Goal: Task Accomplishment & Management: Use online tool/utility

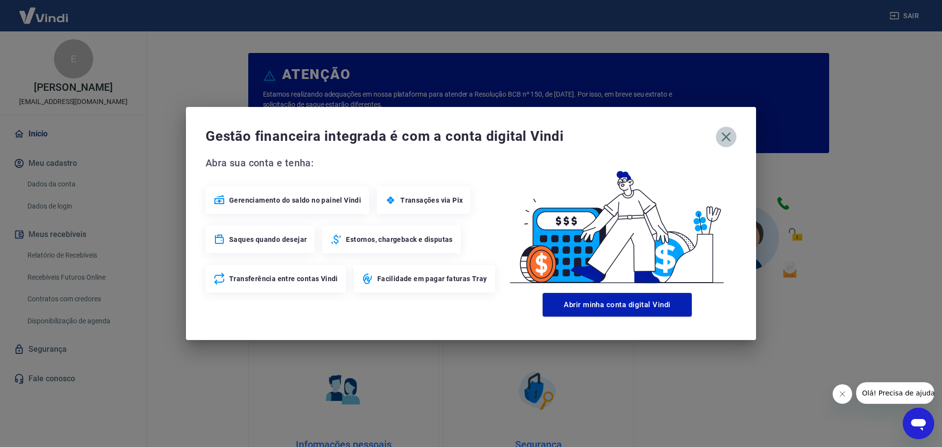
click at [722, 136] on icon "button" at bounding box center [726, 137] width 16 height 16
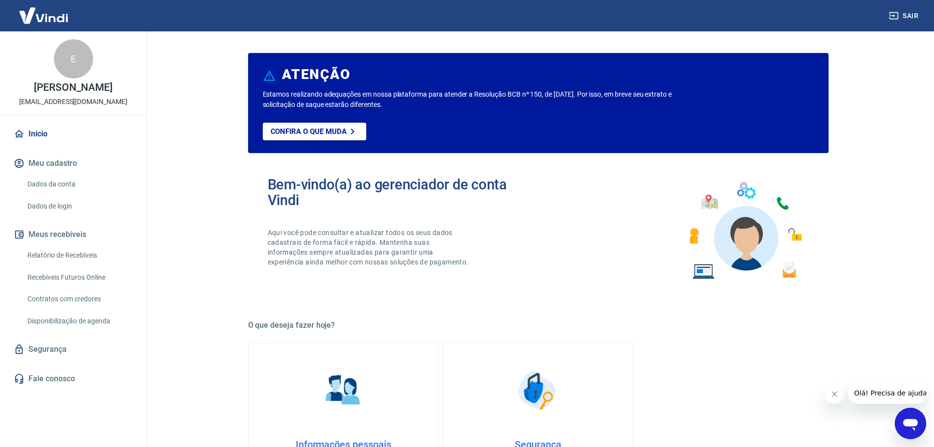
click at [77, 413] on div "E Emerso Sampaio emersonsampaio@takaoka.com.br Início Meu cadastro Dados da con…" at bounding box center [73, 235] width 147 height 408
click at [41, 59] on div "E Emerso Sampaio emersonsampaio@takaoka.com.br" at bounding box center [73, 72] width 147 height 83
click at [206, 178] on main "ATENÇÃO Estamos realizando adequações em nossa plataforma para atender a Resolu…" at bounding box center [538, 238] width 792 height 415
click at [56, 129] on link "Início" at bounding box center [73, 134] width 123 height 22
click at [76, 132] on link "Início" at bounding box center [73, 134] width 123 height 22
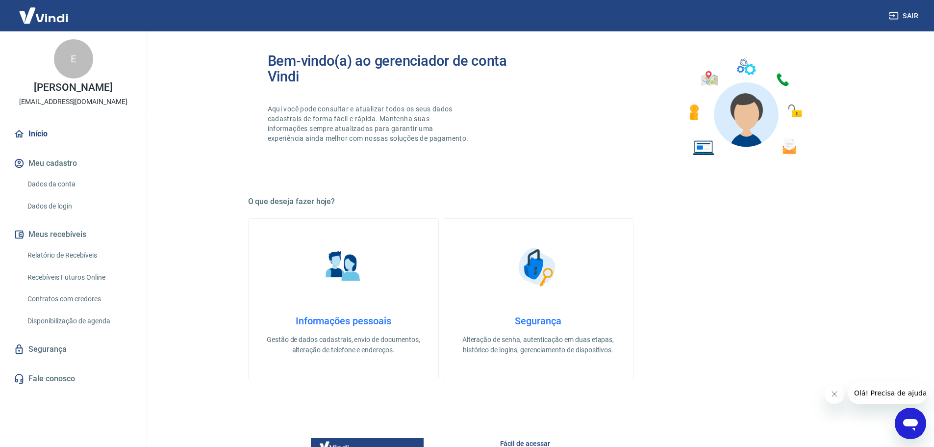
scroll to position [27, 0]
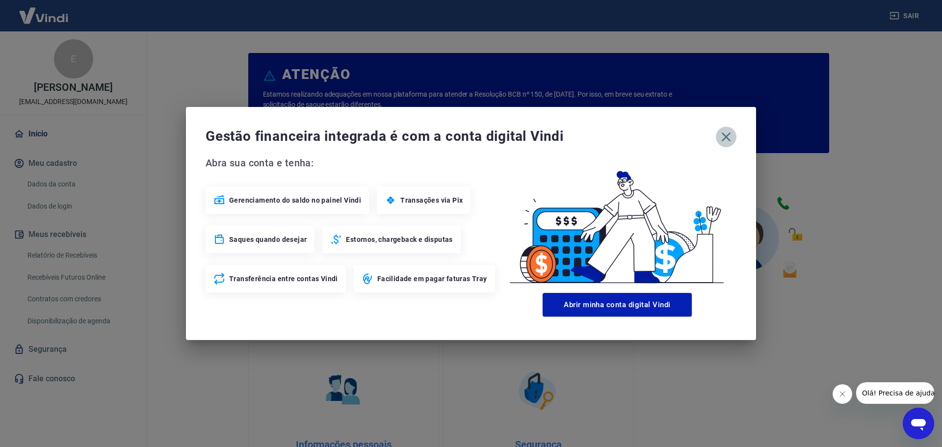
click at [724, 134] on icon "button" at bounding box center [726, 137] width 16 height 16
drag, startPoint x: 624, startPoint y: 308, endPoint x: 712, endPoint y: 129, distance: 199.0
click at [709, 130] on div "Gestão financeira integrada é com a conta digital Vindi Abra sua conta e tenha:…" at bounding box center [471, 223] width 570 height 233
click at [722, 136] on icon "button" at bounding box center [726, 137] width 16 height 16
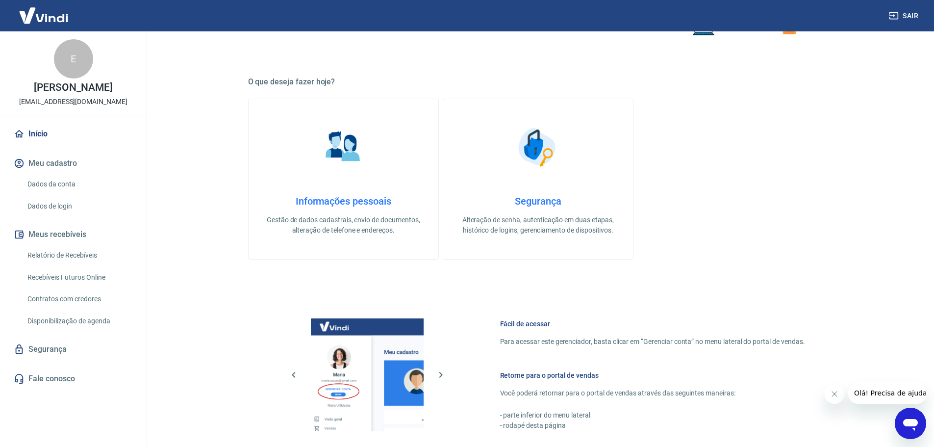
scroll to position [245, 0]
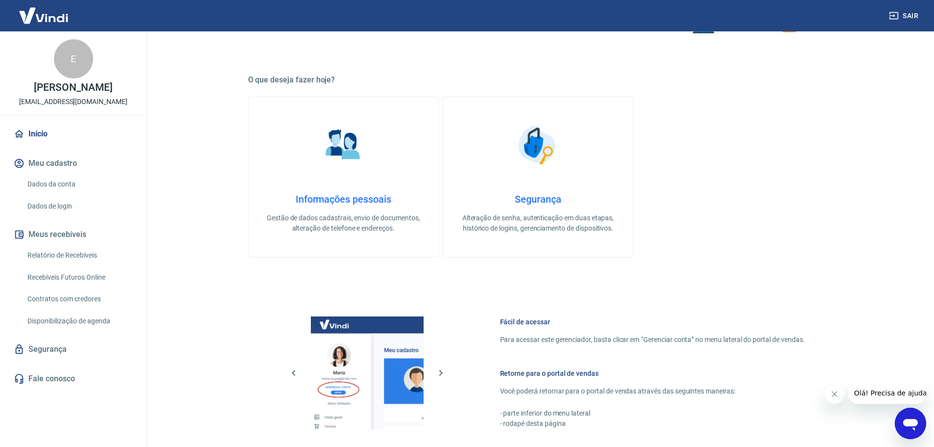
click at [93, 100] on p "[EMAIL_ADDRESS][DOMAIN_NAME]" at bounding box center [73, 102] width 108 height 10
click at [86, 53] on div "E" at bounding box center [73, 58] width 39 height 39
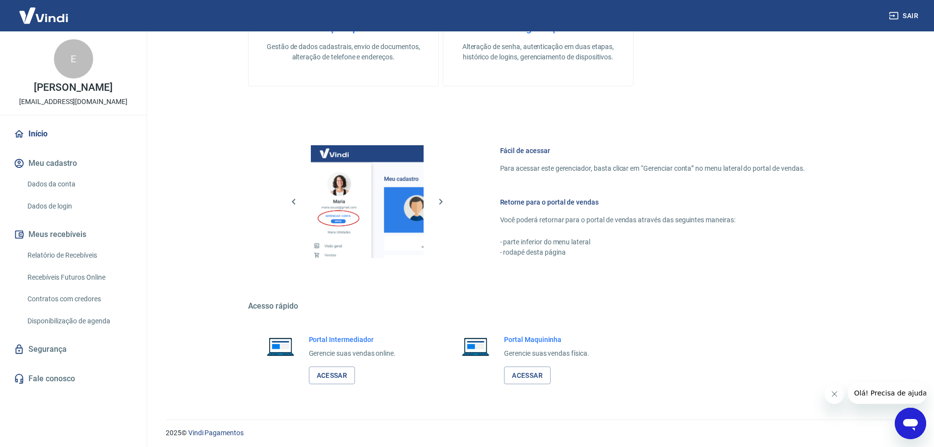
scroll to position [419, 0]
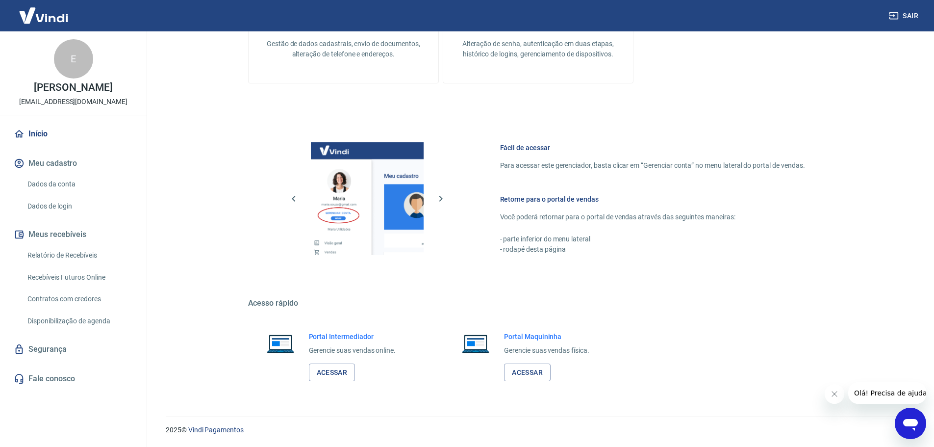
click at [63, 233] on button "Meus recebíveis" at bounding box center [73, 235] width 123 height 22
click at [49, 351] on link "Segurança" at bounding box center [73, 349] width 123 height 22
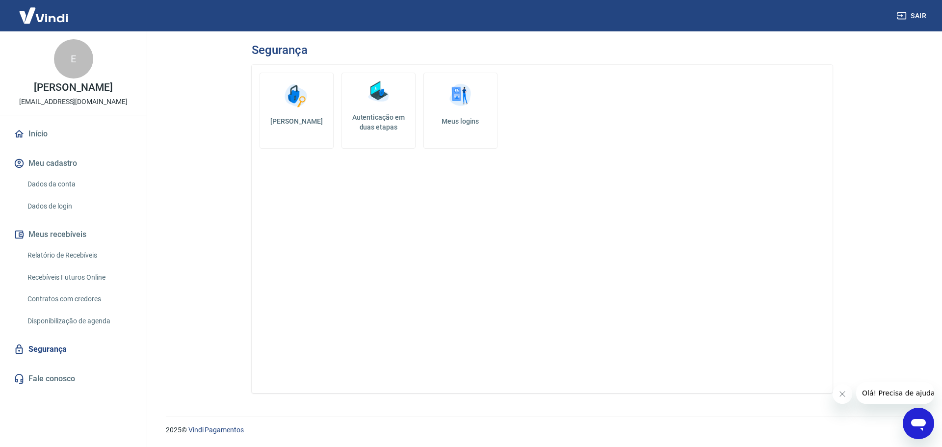
click at [903, 18] on icon "button" at bounding box center [902, 16] width 10 height 10
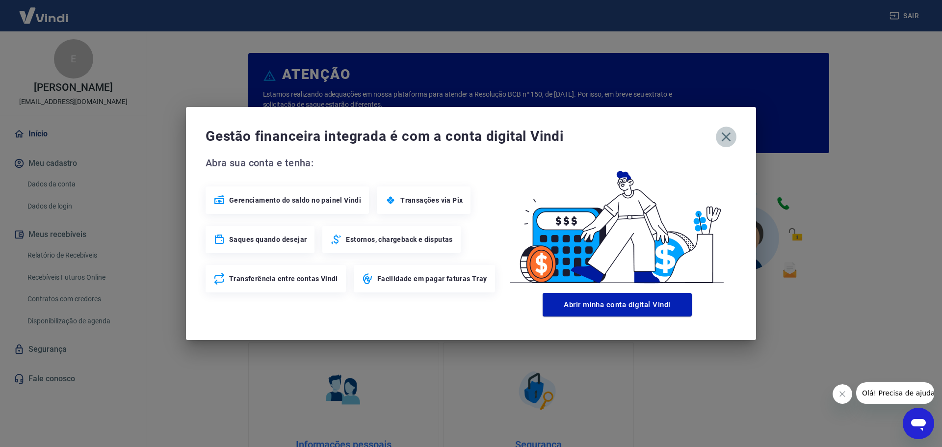
click at [730, 138] on icon "button" at bounding box center [726, 137] width 16 height 16
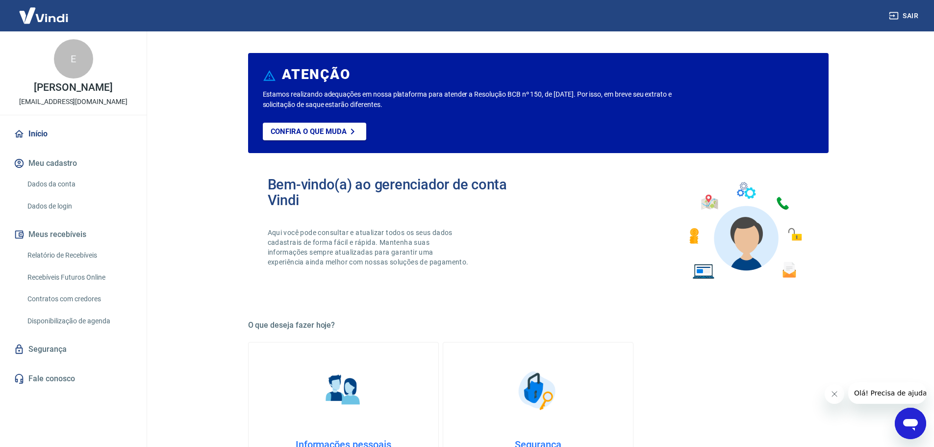
click at [36, 131] on link "Início" at bounding box center [73, 134] width 123 height 22
click at [74, 232] on button "Meus recebíveis" at bounding box center [73, 235] width 123 height 22
click at [90, 257] on link "Relatório de Recebíveis" at bounding box center [79, 255] width 111 height 20
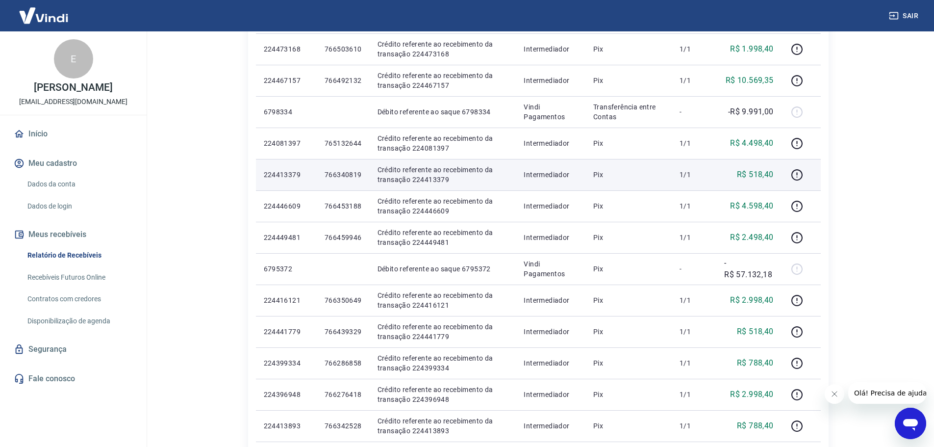
scroll to position [392, 0]
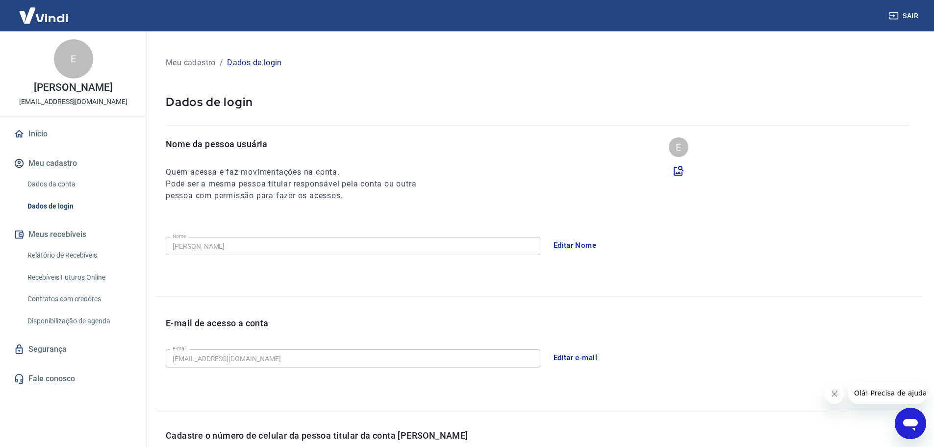
click at [40, 105] on p "[EMAIL_ADDRESS][DOMAIN_NAME]" at bounding box center [73, 102] width 108 height 10
click at [60, 80] on div "E [PERSON_NAME] [EMAIL_ADDRESS][DOMAIN_NAME]" at bounding box center [73, 72] width 147 height 83
click at [74, 66] on div "E" at bounding box center [73, 58] width 39 height 39
click at [44, 138] on link "Início" at bounding box center [73, 134] width 123 height 22
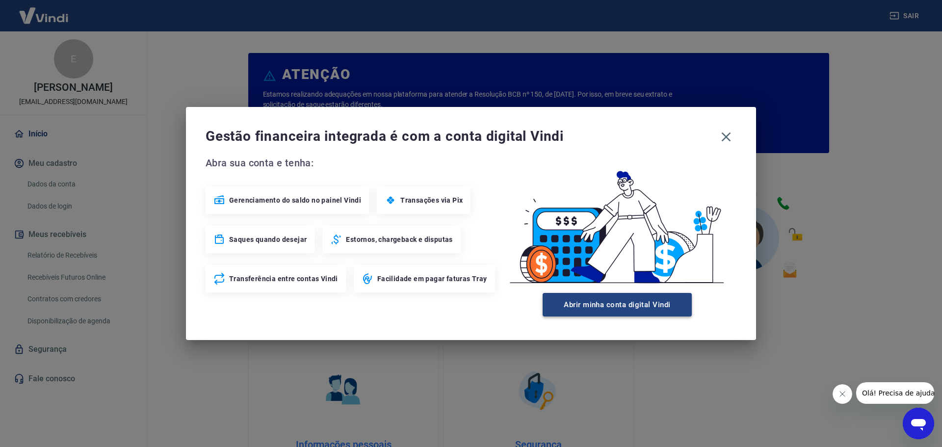
click at [645, 307] on button "Abrir minha conta digital Vindi" at bounding box center [616, 305] width 149 height 24
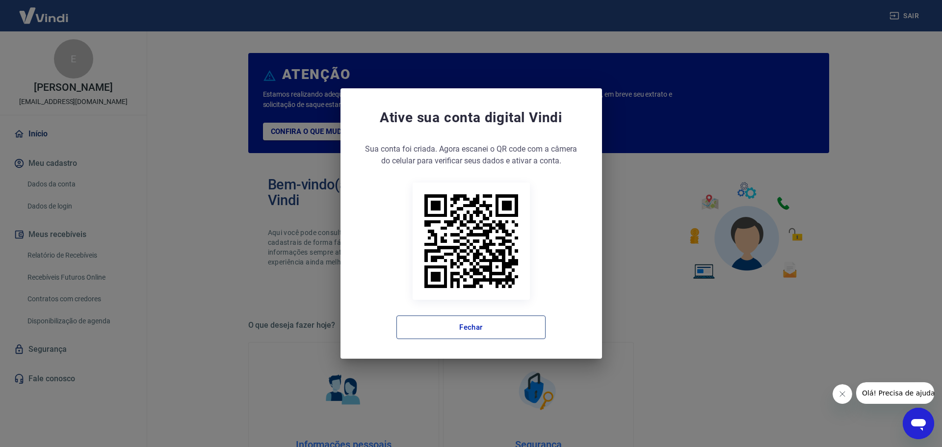
click at [531, 331] on button "Fechar" at bounding box center [470, 327] width 149 height 24
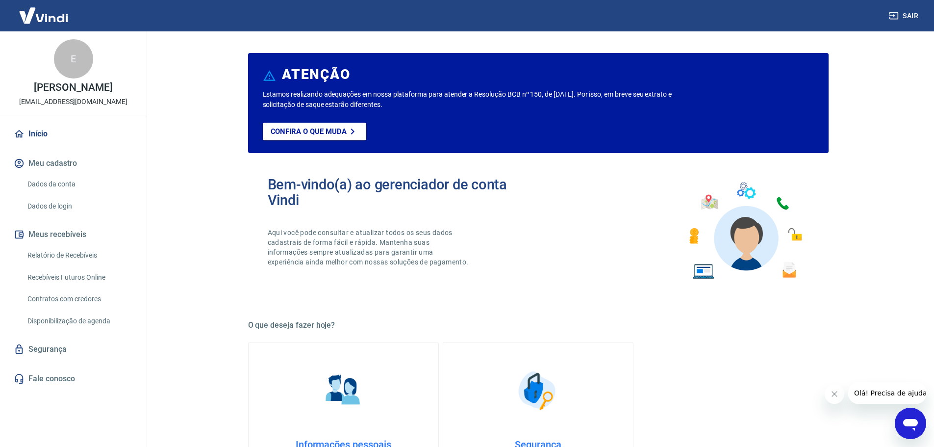
click at [42, 131] on link "Início" at bounding box center [73, 134] width 123 height 22
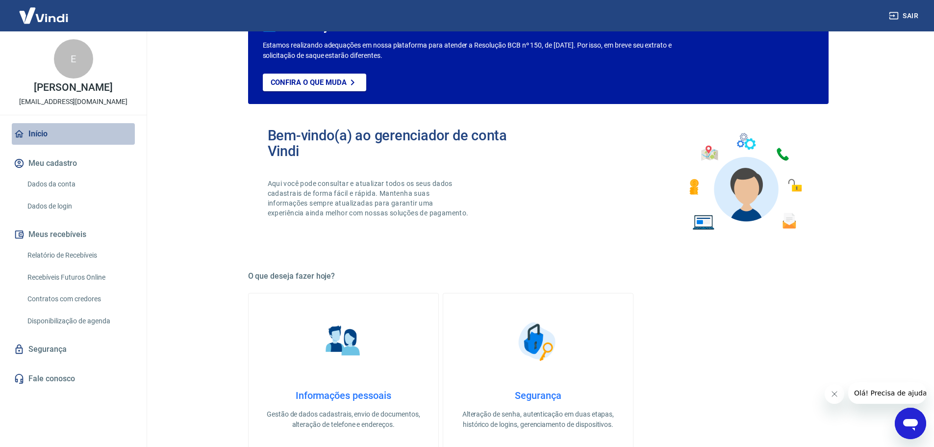
click at [54, 133] on link "Início" at bounding box center [73, 134] width 123 height 22
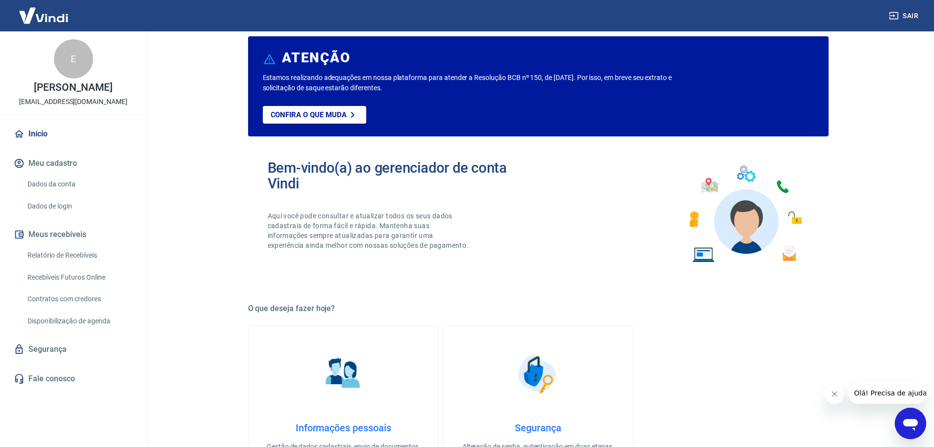
scroll to position [0, 0]
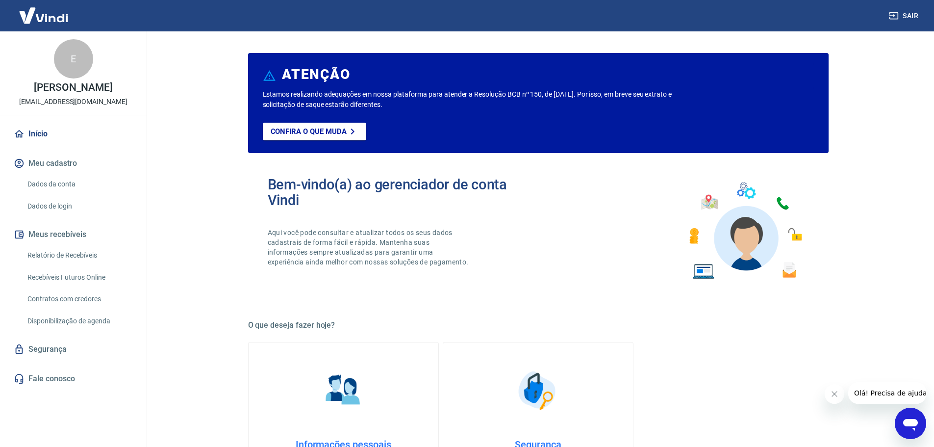
click at [895, 13] on icon "button" at bounding box center [894, 15] width 9 height 7
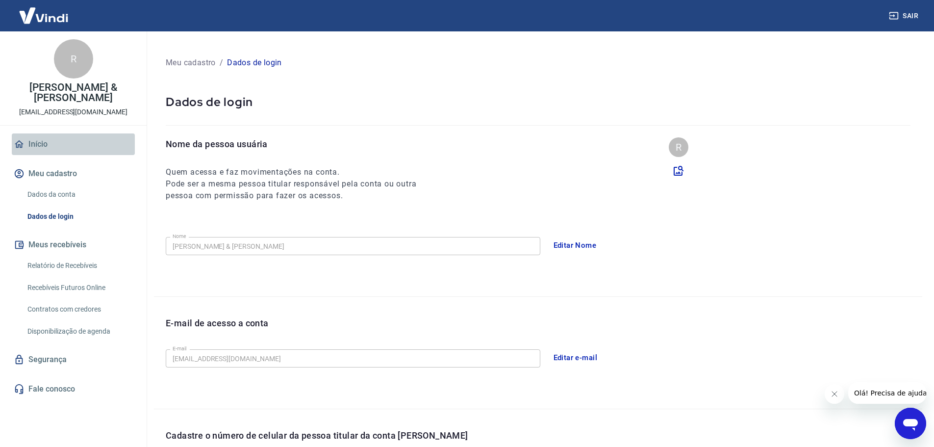
click at [25, 146] on link "Início" at bounding box center [73, 144] width 123 height 22
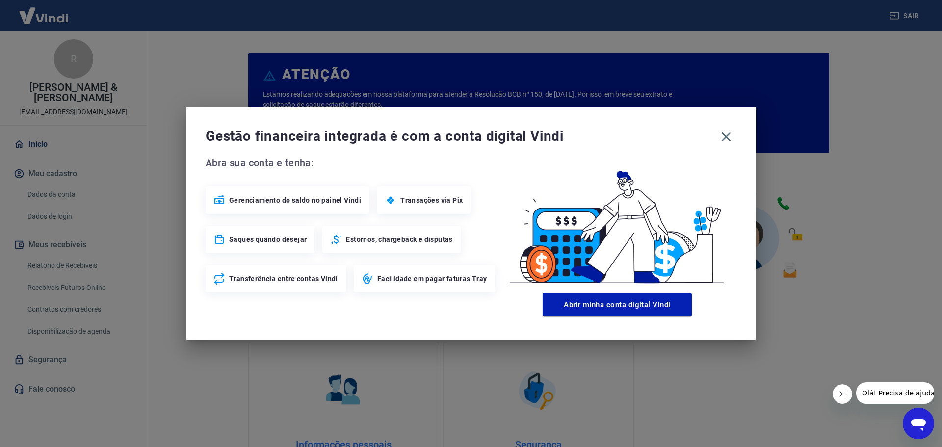
click at [425, 202] on span "Transações via Pix" at bounding box center [431, 200] width 62 height 10
click at [727, 142] on icon "button" at bounding box center [726, 137] width 16 height 16
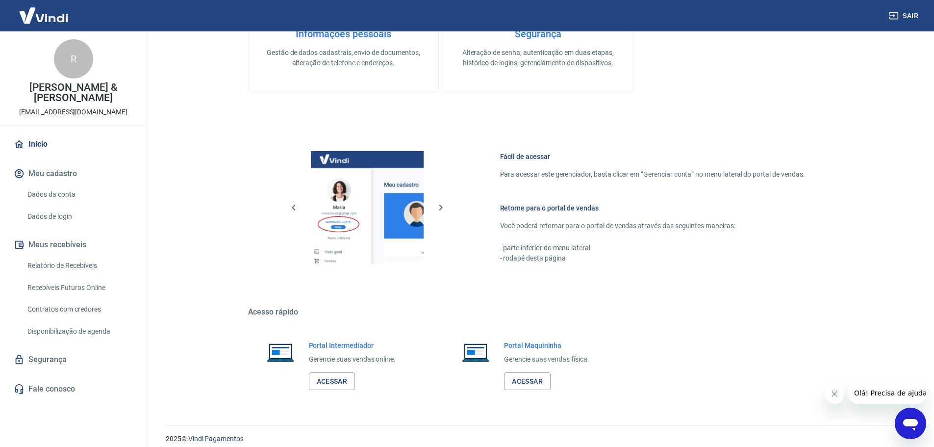
scroll to position [419, 0]
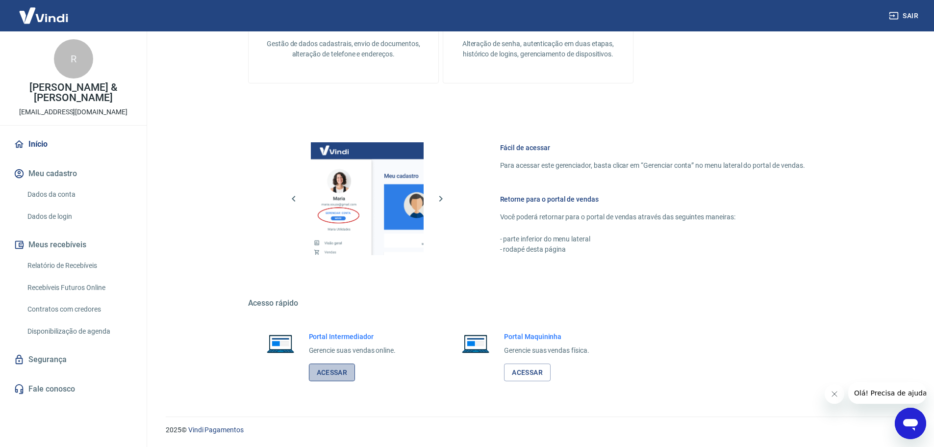
click at [339, 374] on link "Acessar" at bounding box center [332, 372] width 47 height 18
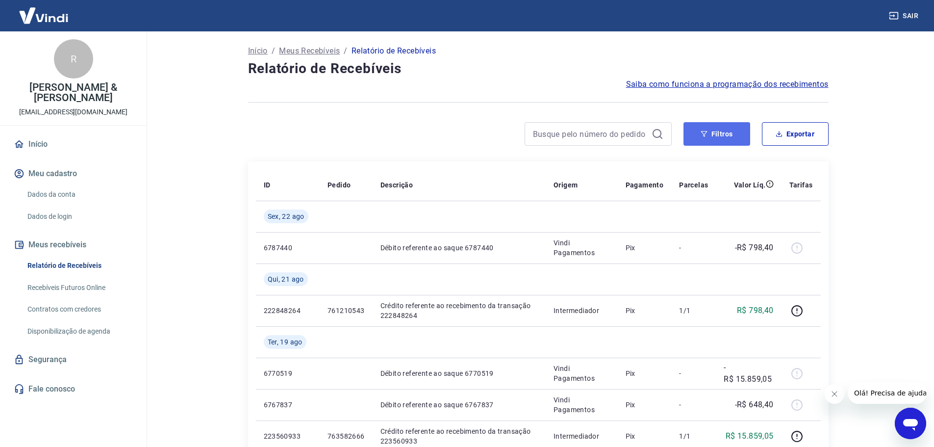
click at [723, 139] on button "Filtros" at bounding box center [717, 134] width 67 height 24
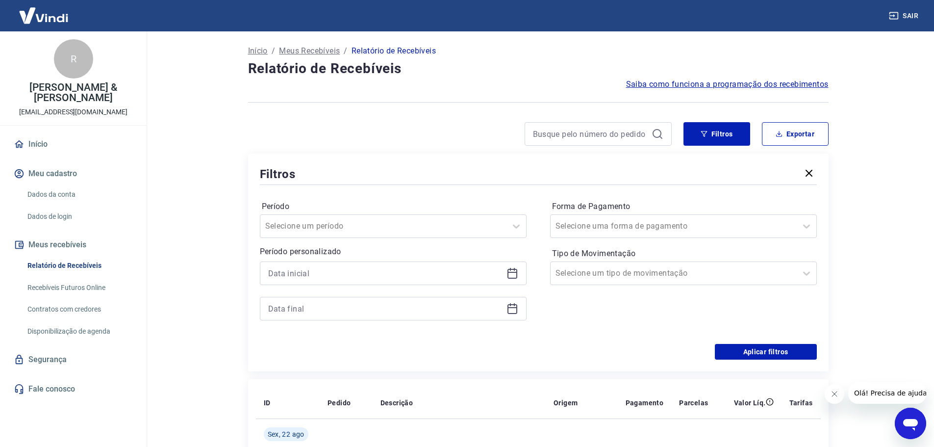
click at [513, 273] on icon at bounding box center [513, 273] width 12 height 12
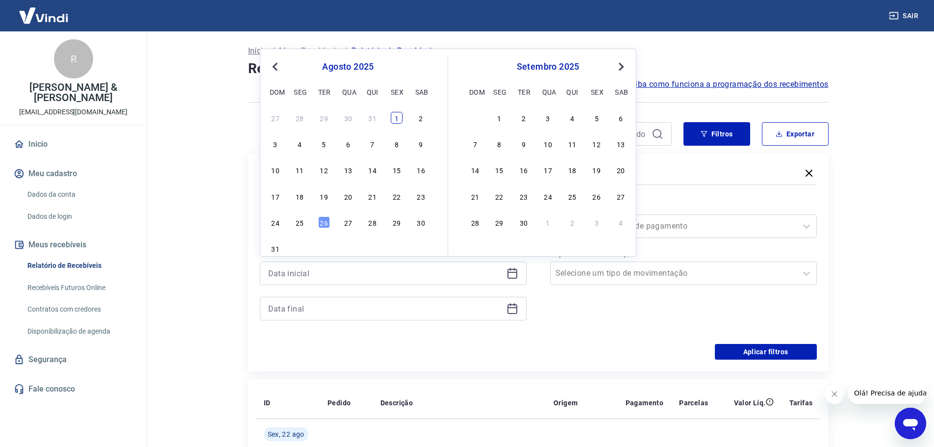
click at [399, 117] on div "1" at bounding box center [397, 118] width 12 height 12
type input "01/08/2025"
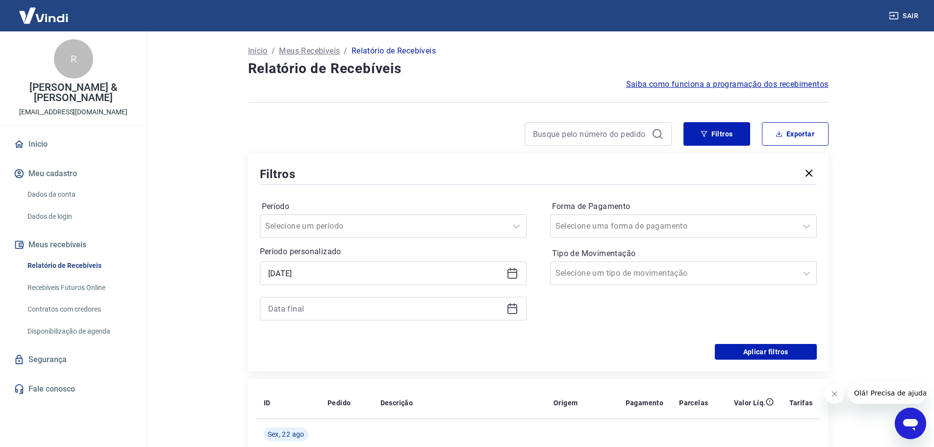
click at [512, 310] on icon at bounding box center [513, 309] width 12 height 12
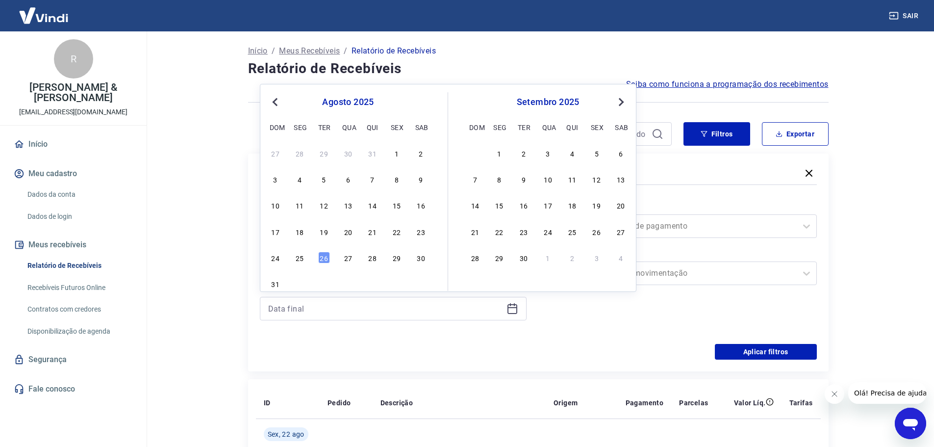
click at [318, 263] on div "24 25 26 27 28 29 30" at bounding box center [348, 257] width 160 height 14
click at [321, 262] on div "26" at bounding box center [324, 258] width 12 height 12
type input "[DATE]"
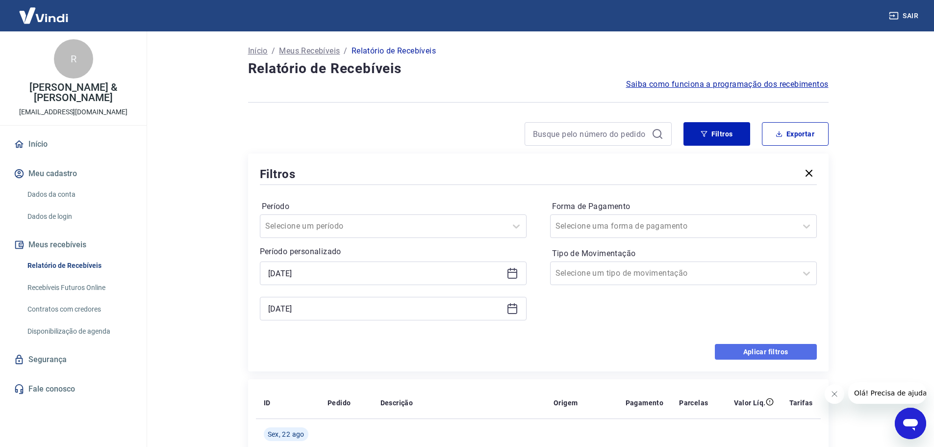
click at [766, 347] on button "Aplicar filtros" at bounding box center [766, 352] width 102 height 16
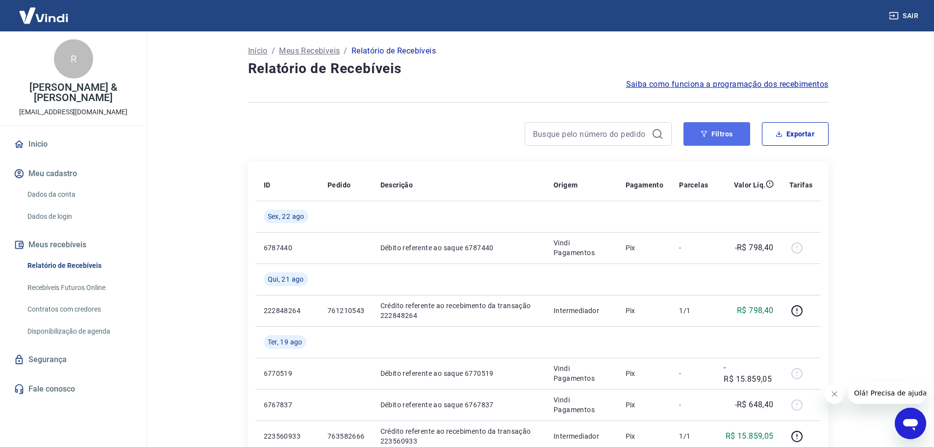
click at [717, 133] on button "Filtros" at bounding box center [717, 134] width 67 height 24
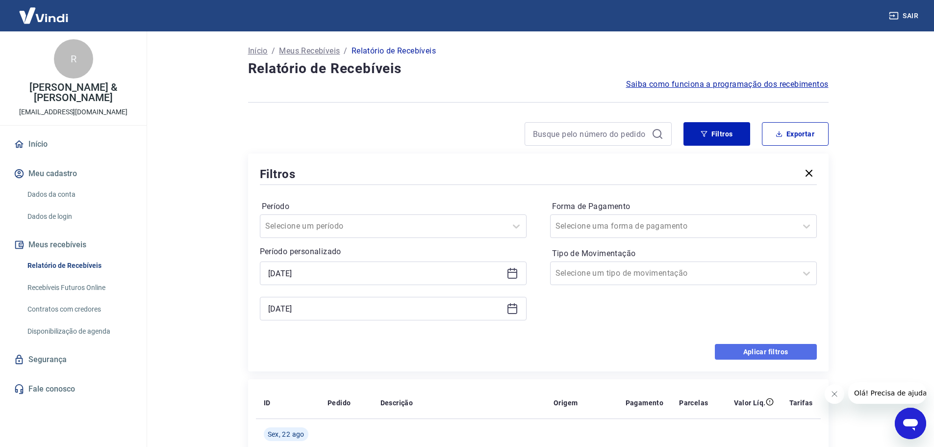
click at [741, 350] on button "Aplicar filtros" at bounding box center [766, 352] width 102 height 16
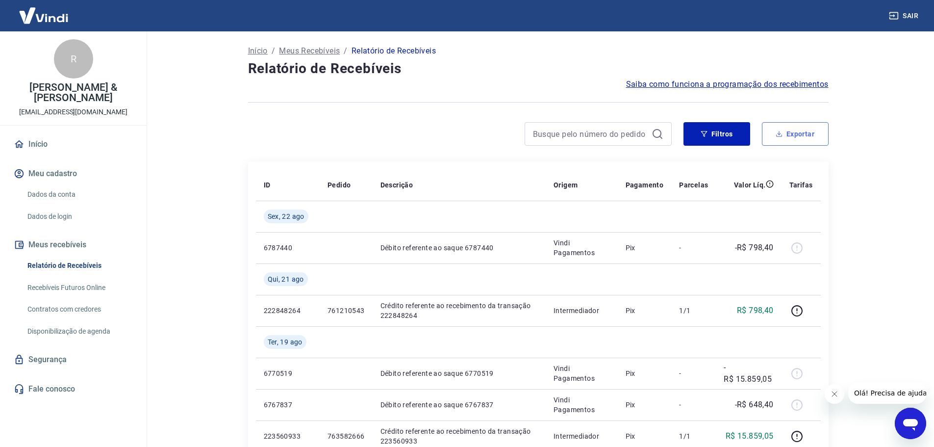
click at [784, 135] on button "Exportar" at bounding box center [795, 134] width 67 height 24
type input "[DATE]"
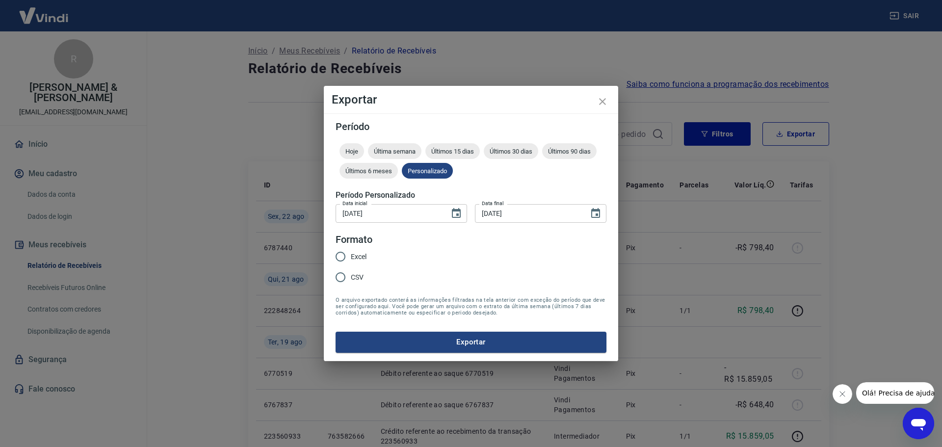
click at [351, 281] on span "CSV" at bounding box center [357, 277] width 13 height 10
click at [351, 281] on input "CSV" at bounding box center [340, 277] width 21 height 21
radio input "true"
click at [410, 338] on button "Exportar" at bounding box center [470, 342] width 271 height 21
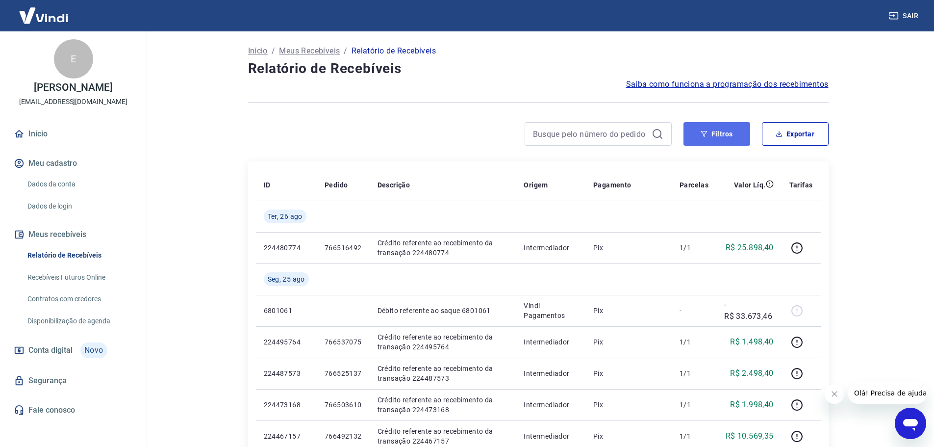
click at [730, 141] on button "Filtros" at bounding box center [717, 134] width 67 height 24
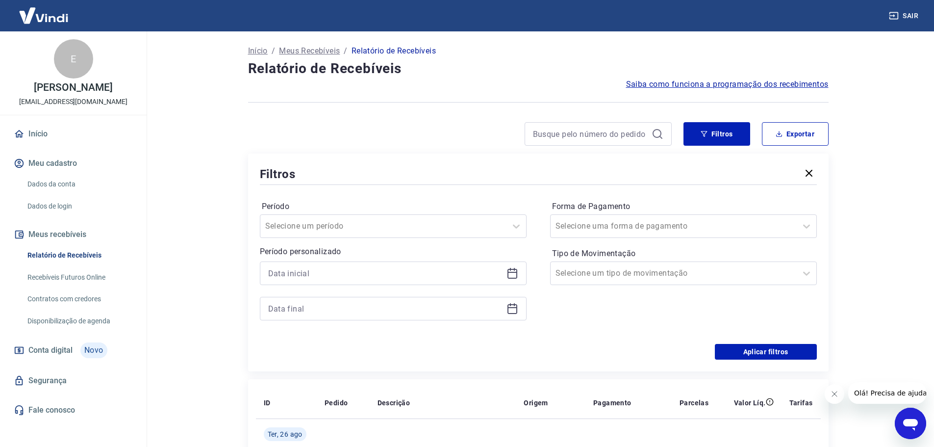
click at [518, 269] on div at bounding box center [393, 273] width 267 height 24
click at [514, 270] on icon at bounding box center [513, 273] width 12 height 12
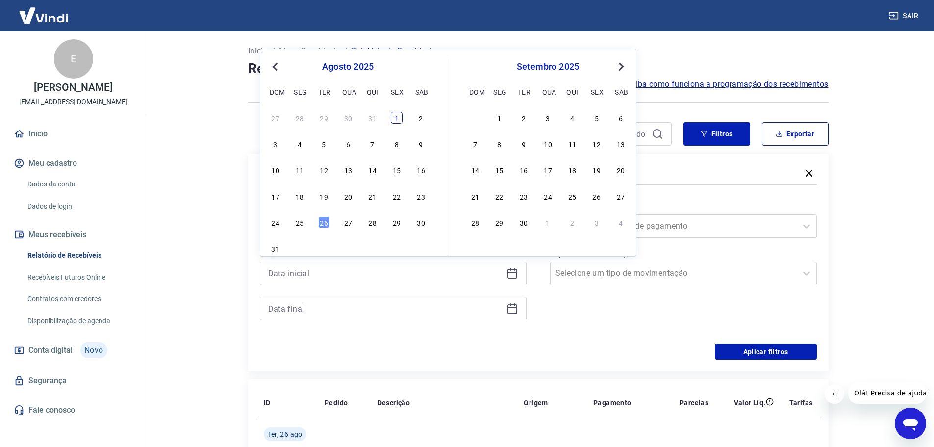
click at [392, 118] on div "1" at bounding box center [397, 118] width 12 height 12
type input "[DATE]"
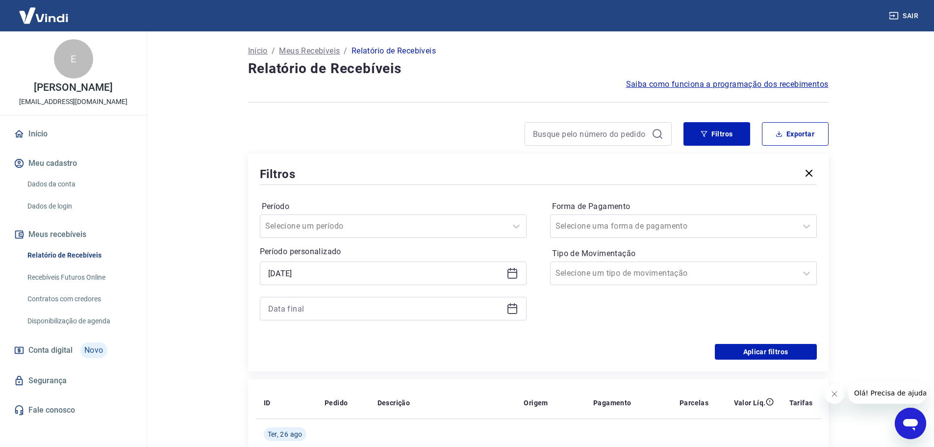
click at [514, 308] on icon at bounding box center [513, 307] width 10 height 1
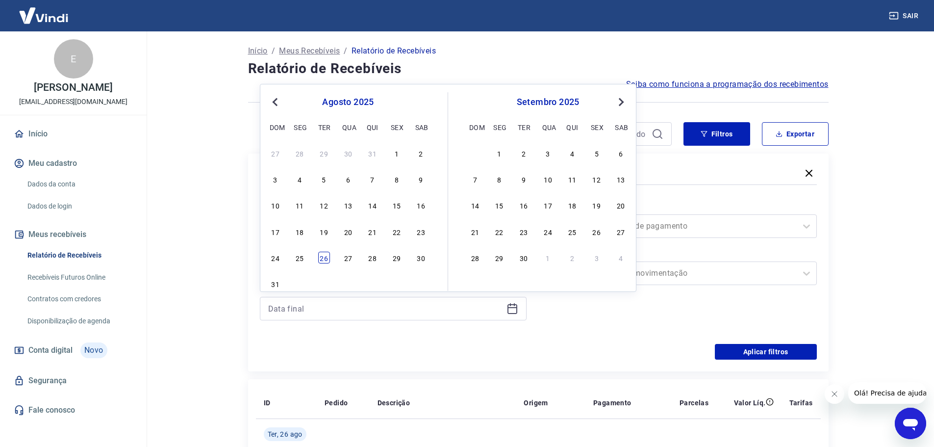
click at [320, 261] on div "26" at bounding box center [324, 258] width 12 height 12
type input "[DATE]"
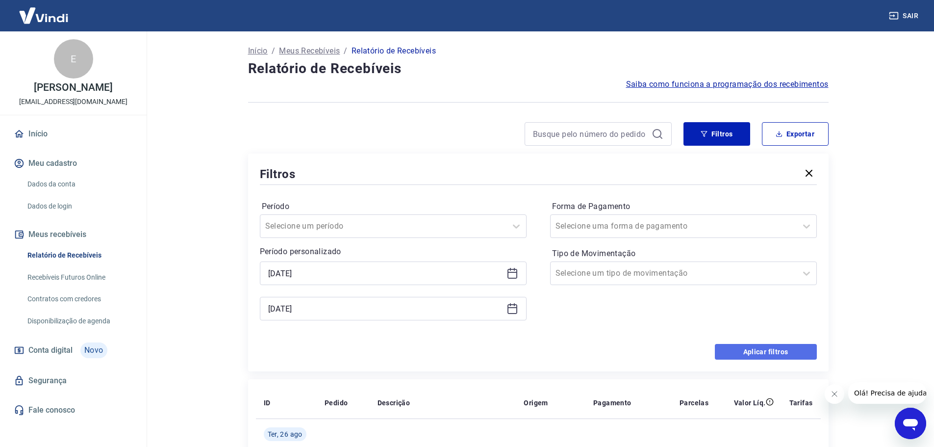
click at [770, 350] on button "Aplicar filtros" at bounding box center [766, 352] width 102 height 16
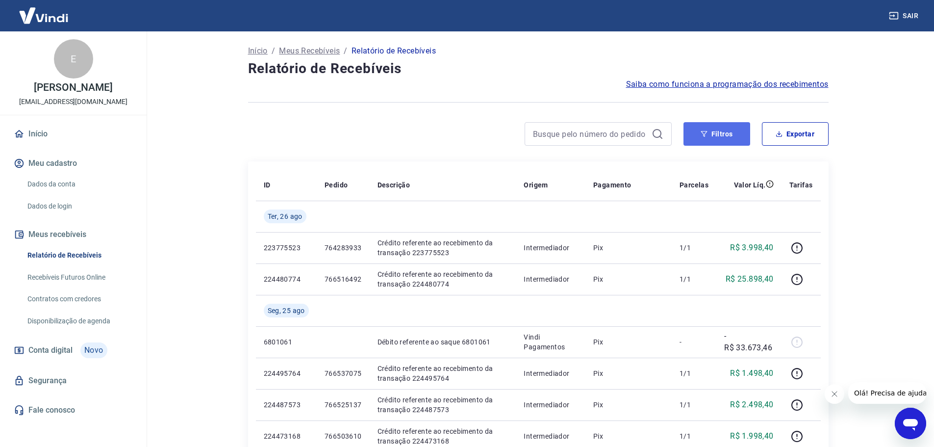
click at [737, 133] on button "Filtros" at bounding box center [717, 134] width 67 height 24
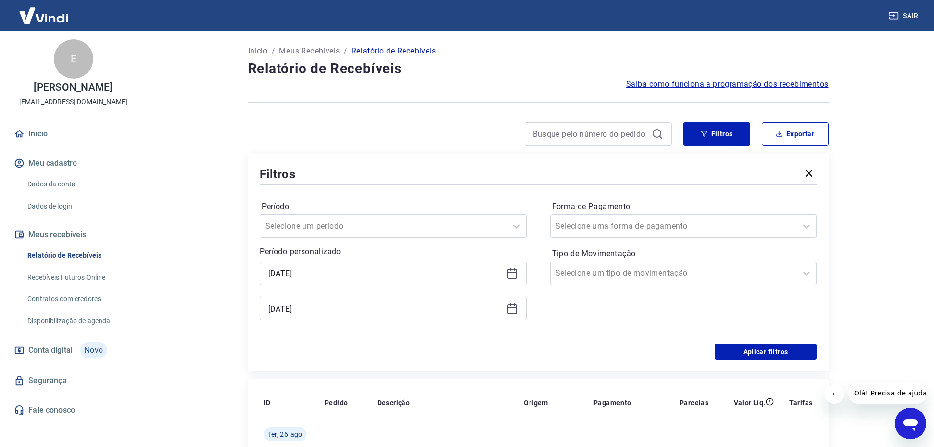
click at [742, 340] on div "Período Selecione um período Período personalizado [DATE] [DATE] Forma de Pagam…" at bounding box center [538, 265] width 557 height 157
click at [745, 349] on button "Aplicar filtros" at bounding box center [766, 352] width 102 height 16
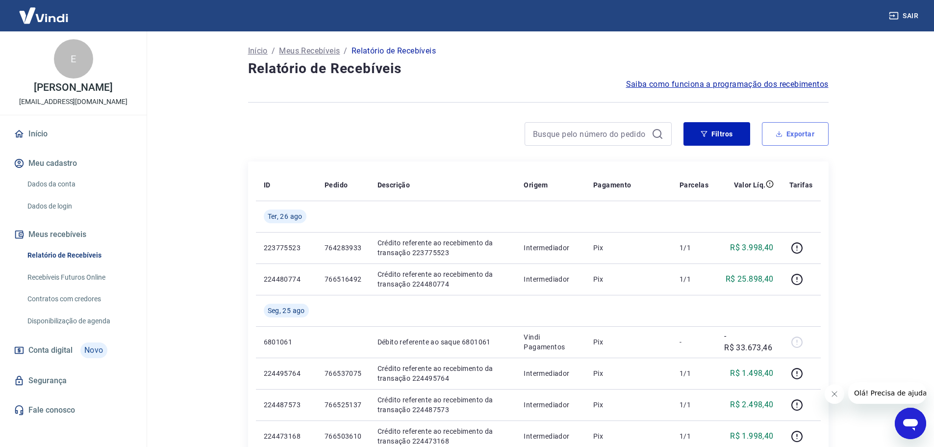
click at [799, 139] on button "Exportar" at bounding box center [795, 134] width 67 height 24
type input "[DATE]"
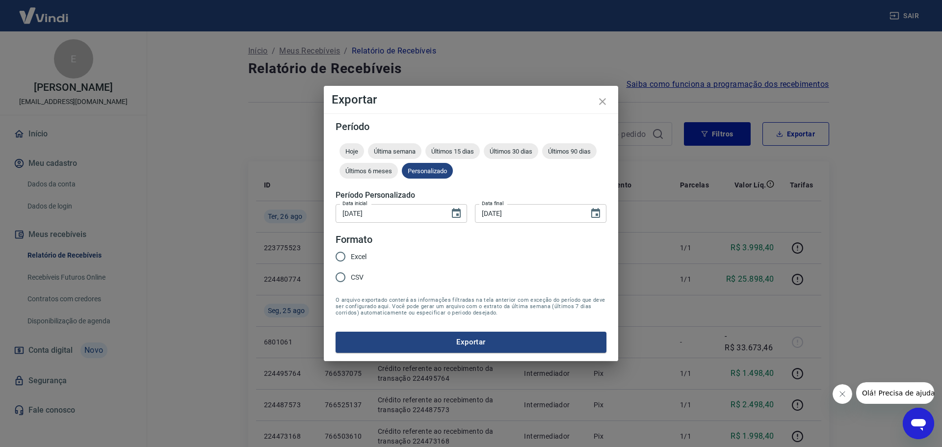
click at [355, 275] on span "CSV" at bounding box center [357, 277] width 13 height 10
click at [351, 275] on input "CSV" at bounding box center [340, 277] width 21 height 21
radio input "true"
click at [433, 348] on button "Exportar" at bounding box center [470, 342] width 271 height 21
